Goal: Task Accomplishment & Management: Manage account settings

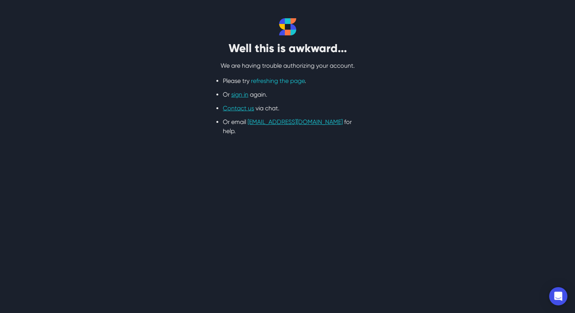
click at [263, 81] on link "refreshing the page" at bounding box center [278, 80] width 54 height 7
click at [243, 95] on link "sign in" at bounding box center [239, 94] width 17 height 7
click at [239, 96] on link "sign in" at bounding box center [239, 94] width 17 height 7
click at [241, 95] on link "sign in" at bounding box center [239, 94] width 17 height 7
click at [240, 97] on link "sign in" at bounding box center [239, 94] width 17 height 7
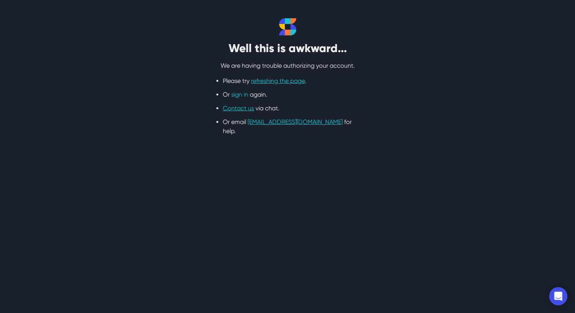
click at [238, 94] on link "sign in" at bounding box center [239, 94] width 17 height 7
click at [236, 97] on link "sign in" at bounding box center [239, 94] width 17 height 7
click at [238, 96] on link "sign in" at bounding box center [239, 94] width 17 height 7
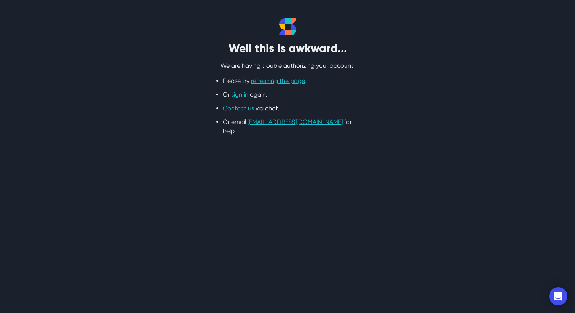
click at [238, 96] on link "sign in" at bounding box center [239, 94] width 17 height 7
